Goal: Task Accomplishment & Management: Manage account settings

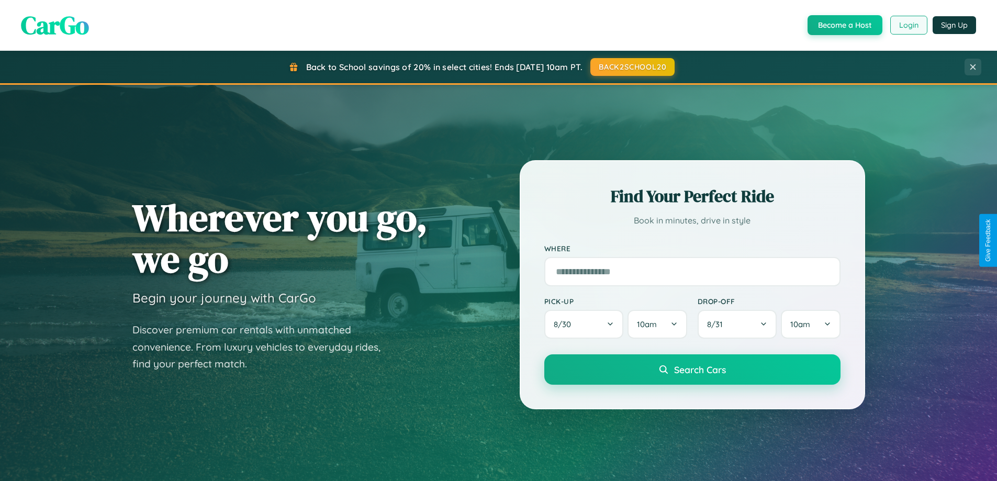
click at [908, 25] on button "Login" at bounding box center [909, 25] width 37 height 19
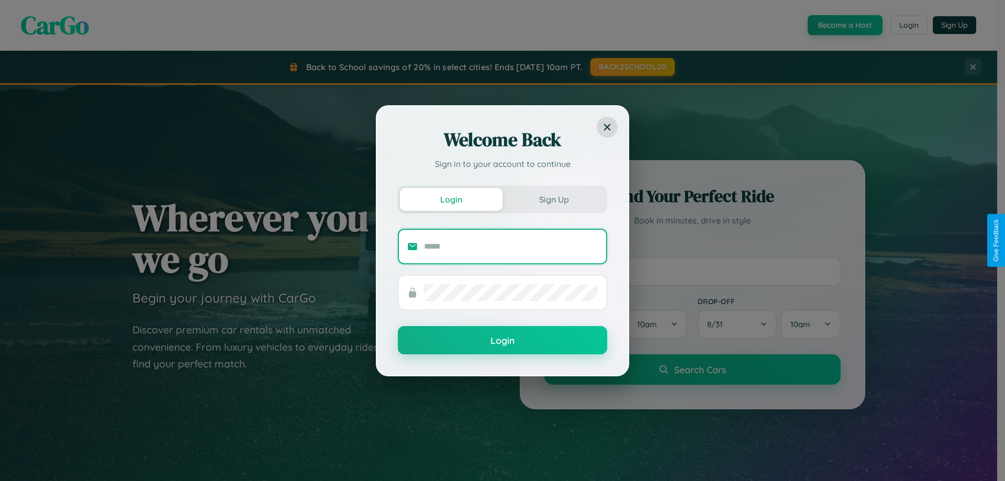
click at [511, 246] on input "text" at bounding box center [511, 246] width 174 height 17
type input "**********"
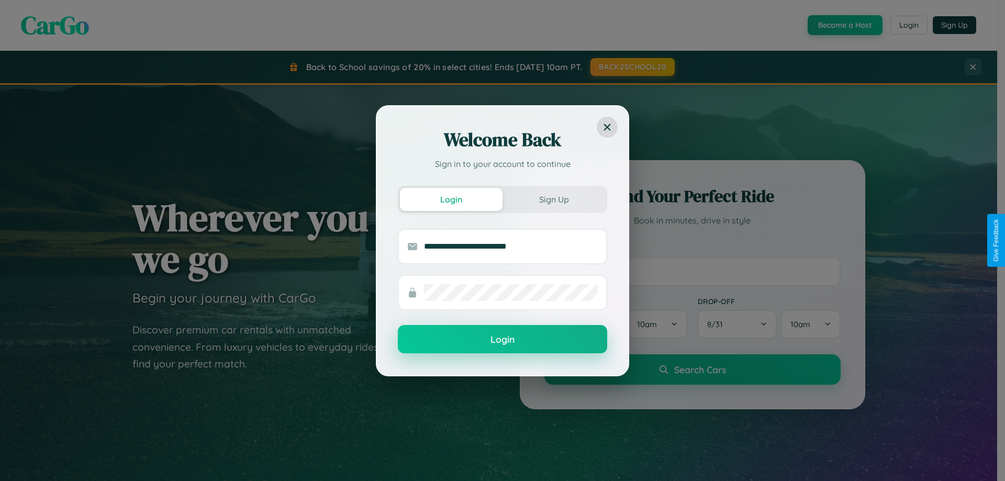
click at [503, 340] on button "Login" at bounding box center [502, 339] width 209 height 28
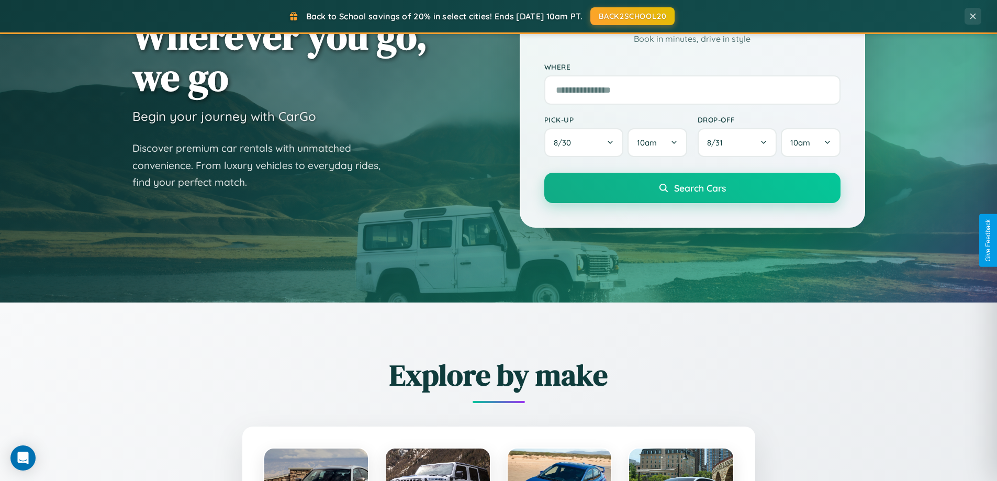
scroll to position [451, 0]
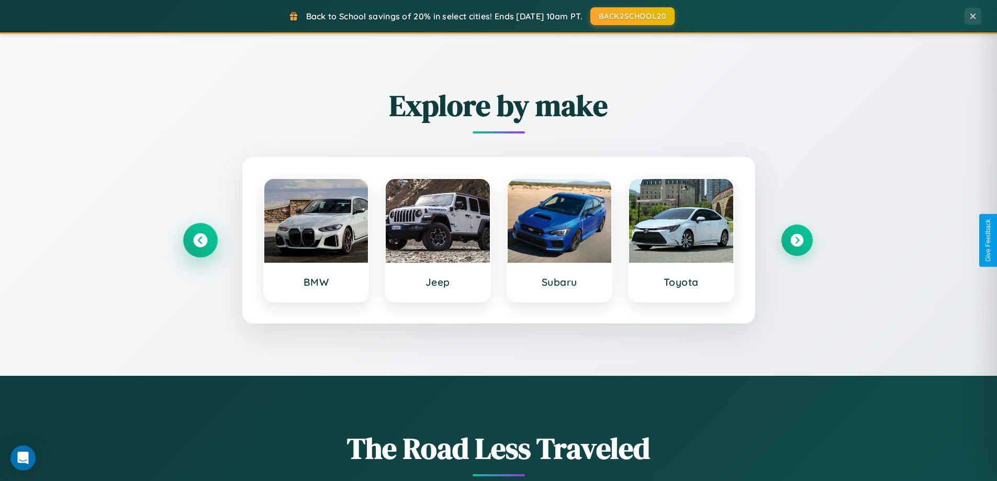
click at [200, 240] on icon at bounding box center [200, 241] width 14 height 14
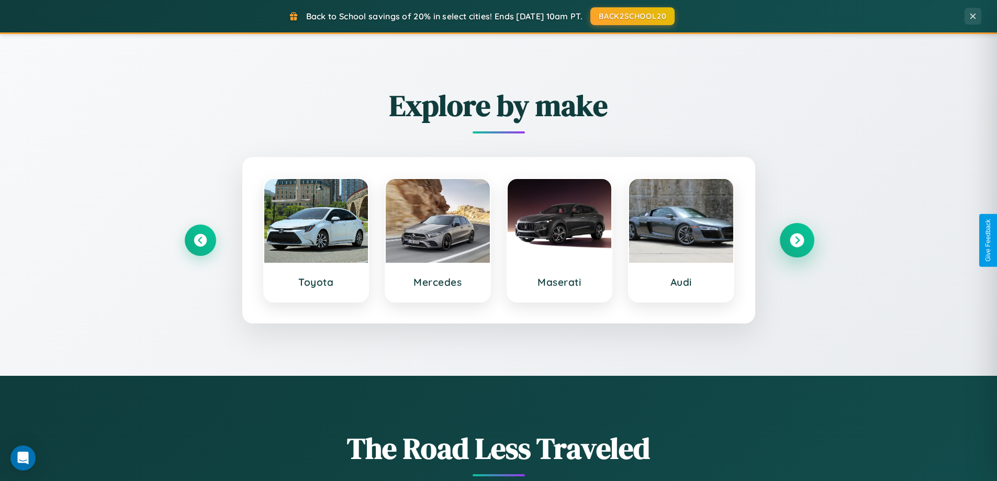
click at [797, 240] on icon at bounding box center [797, 241] width 14 height 14
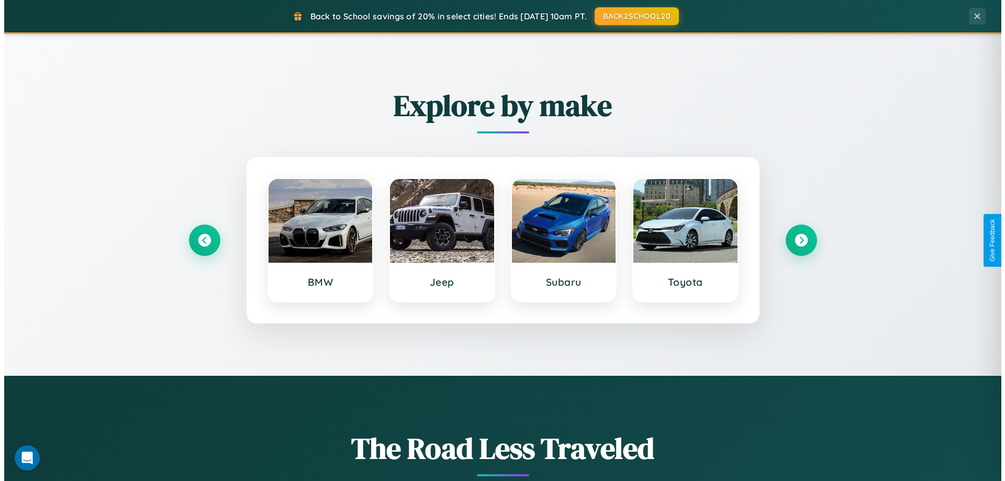
scroll to position [0, 0]
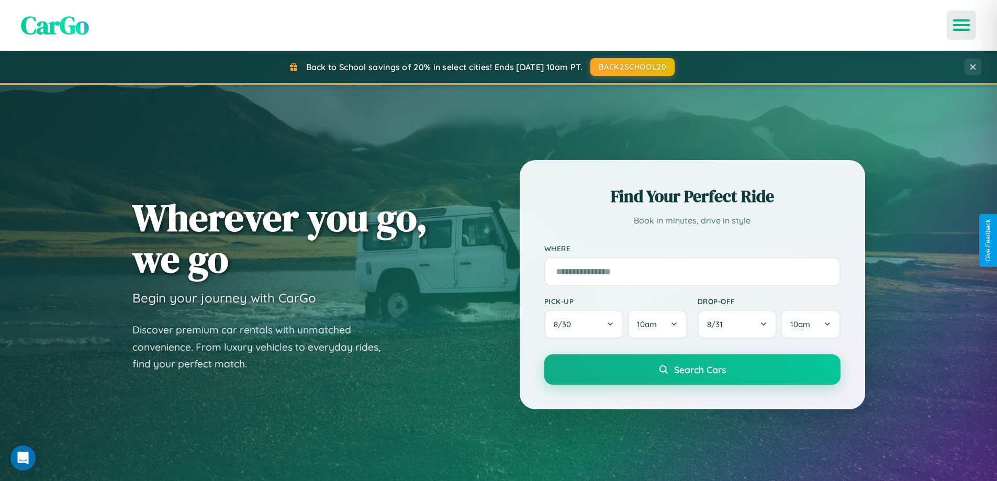
click at [962, 25] on icon "Open menu" at bounding box center [962, 24] width 15 height 9
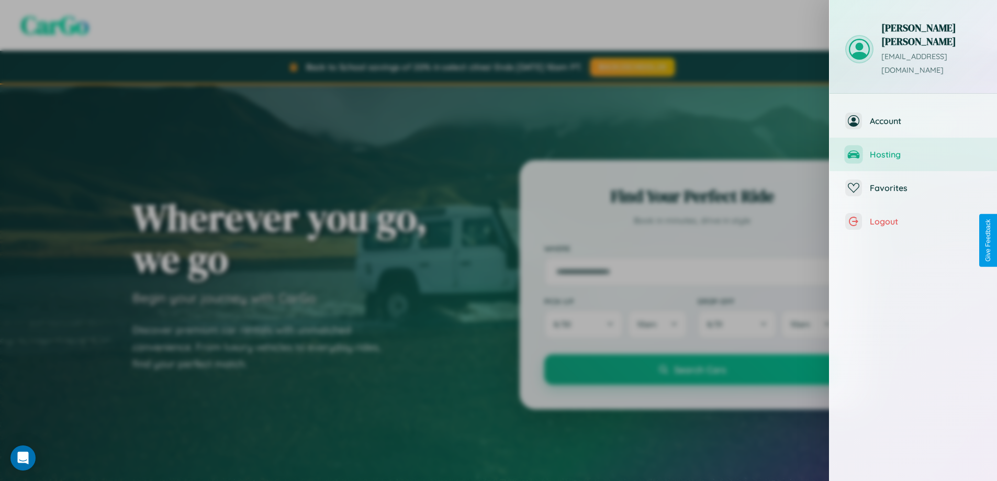
click at [914, 149] on span "Hosting" at bounding box center [926, 154] width 112 height 10
